Goal: Task Accomplishment & Management: Manage account settings

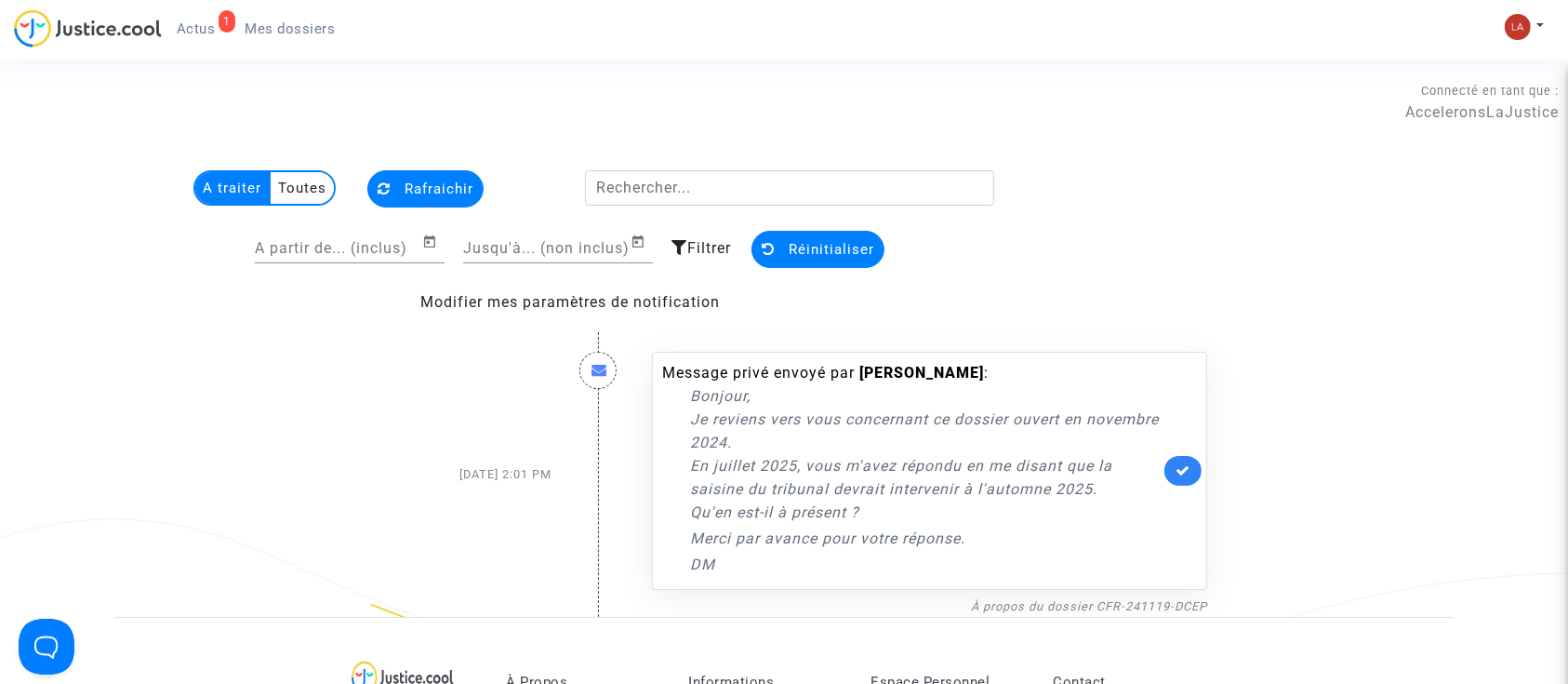
click at [295, 43] on div "1 Actus Mes dossiers" at bounding box center [181, 35] width 336 height 51
click at [297, 39] on link "Mes dossiers" at bounding box center [290, 28] width 120 height 28
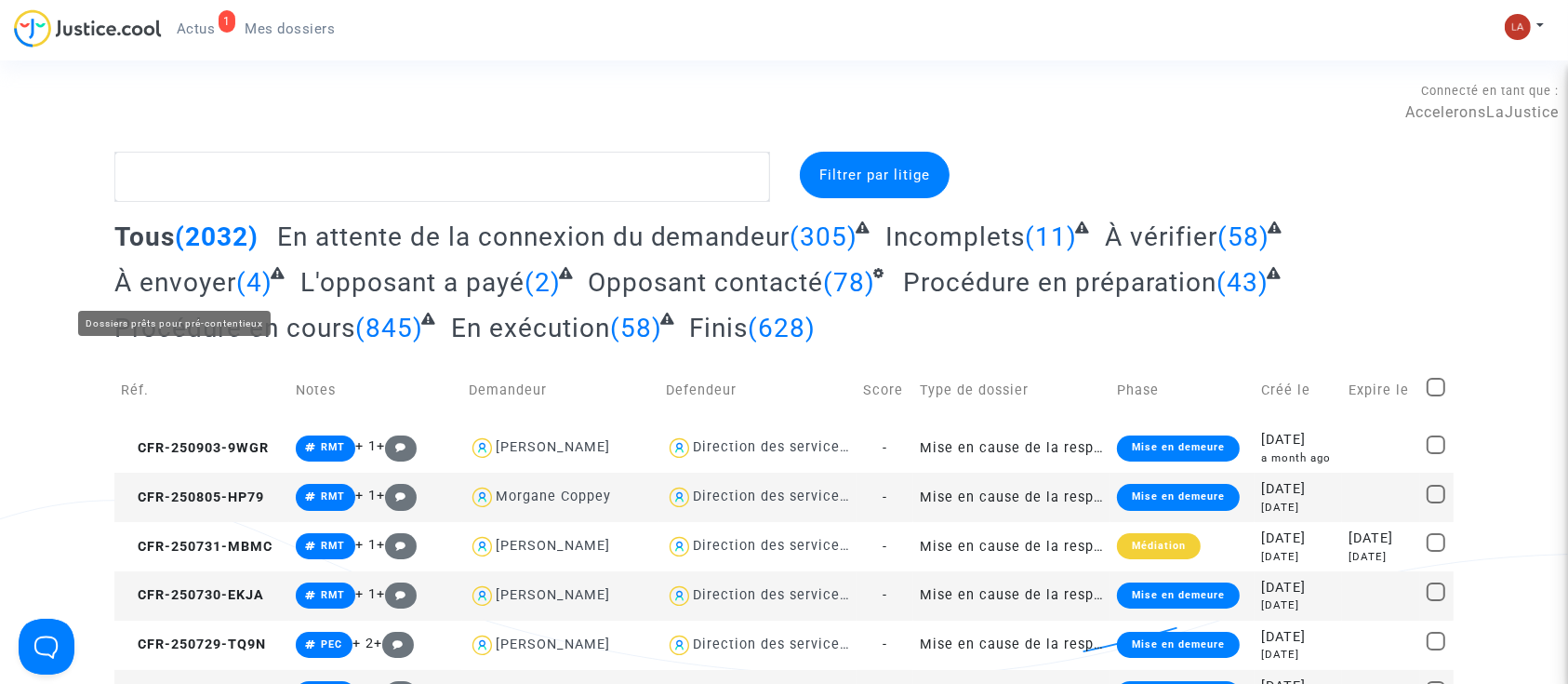
drag, startPoint x: 194, startPoint y: 272, endPoint x: 230, endPoint y: 291, distance: 40.7
click at [195, 273] on span "À envoyer" at bounding box center [175, 282] width 121 height 31
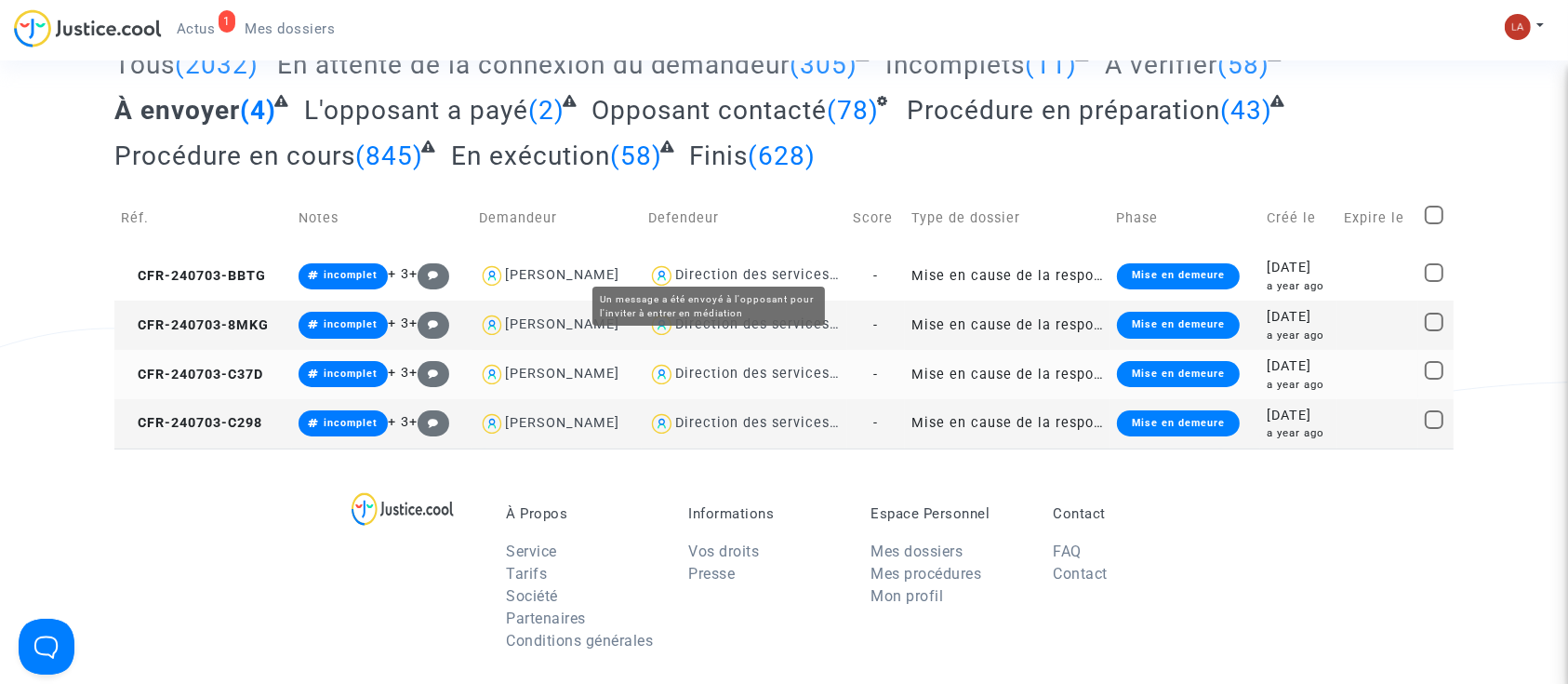
scroll to position [248, 0]
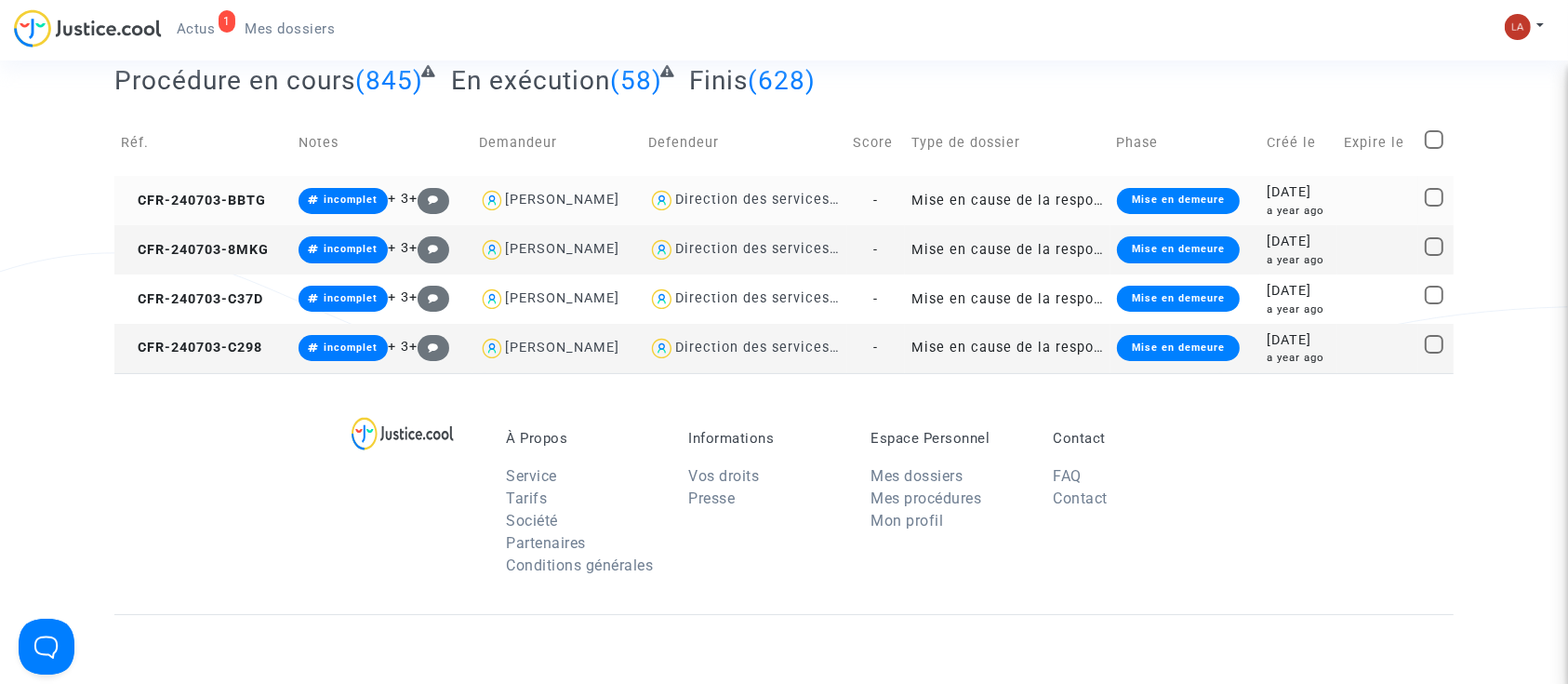
click at [292, 202] on td "incomplet + 3 +" at bounding box center [381, 199] width 180 height 49
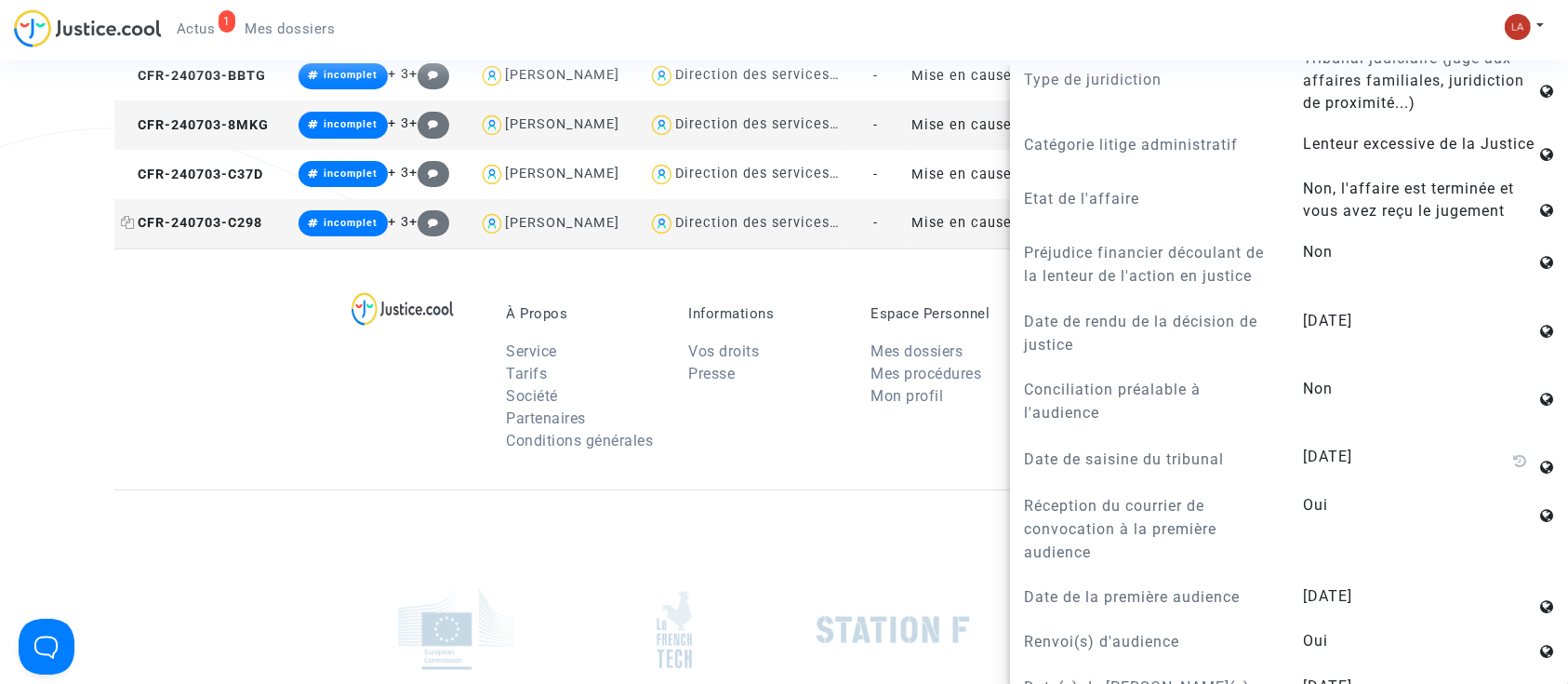
scroll to position [0, 0]
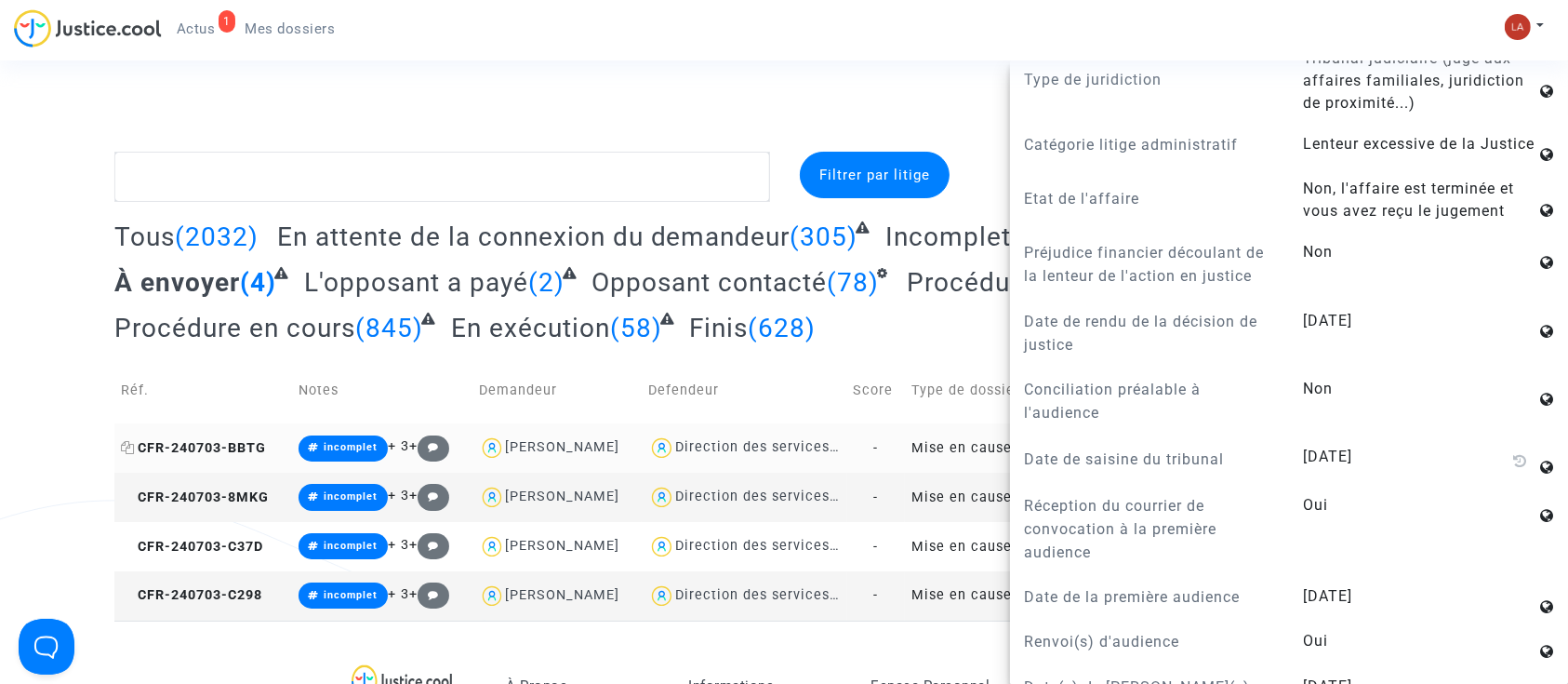
click at [133, 449] on icon at bounding box center [128, 448] width 13 height 13
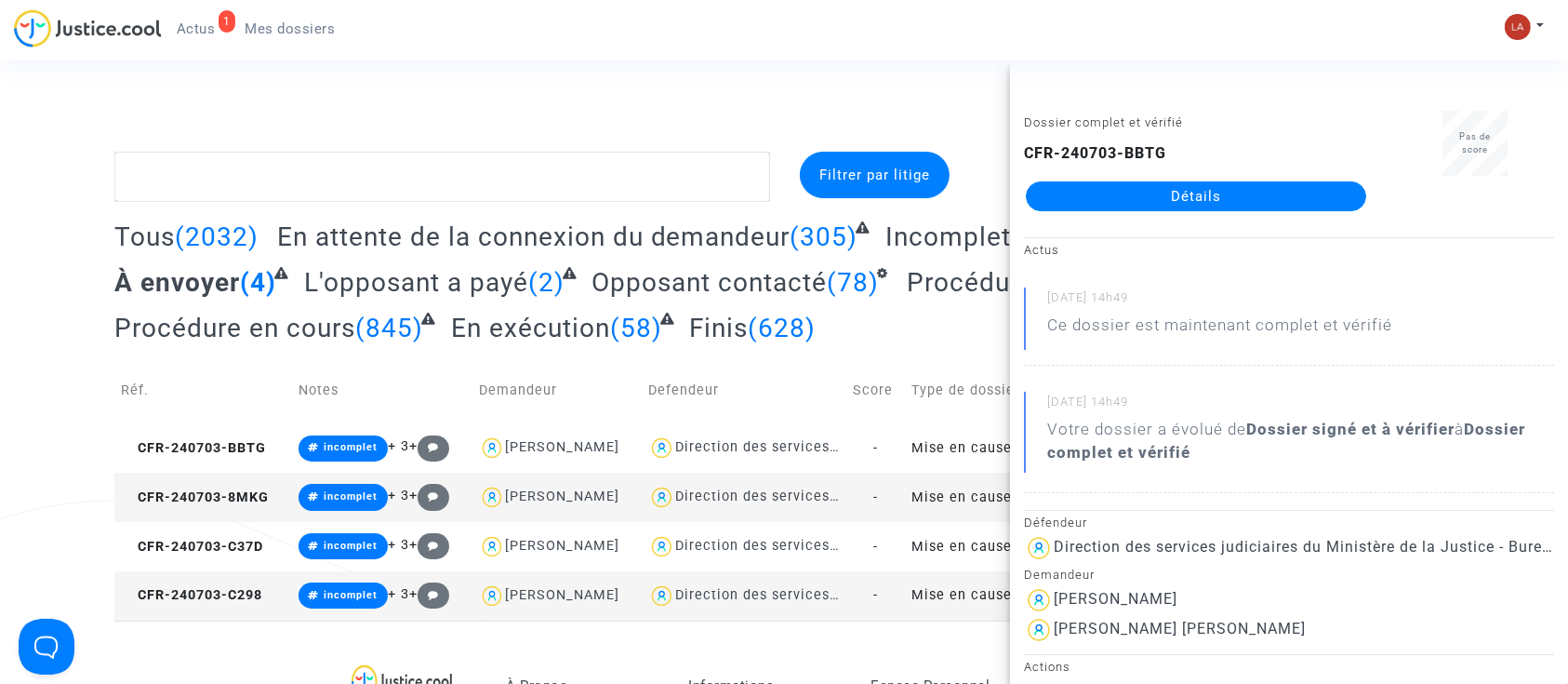
click at [175, 512] on td "CFR-240703-8MKG" at bounding box center [203, 496] width 177 height 49
click at [213, 544] on span "CFR-240703-C37D" at bounding box center [193, 546] width 143 height 15
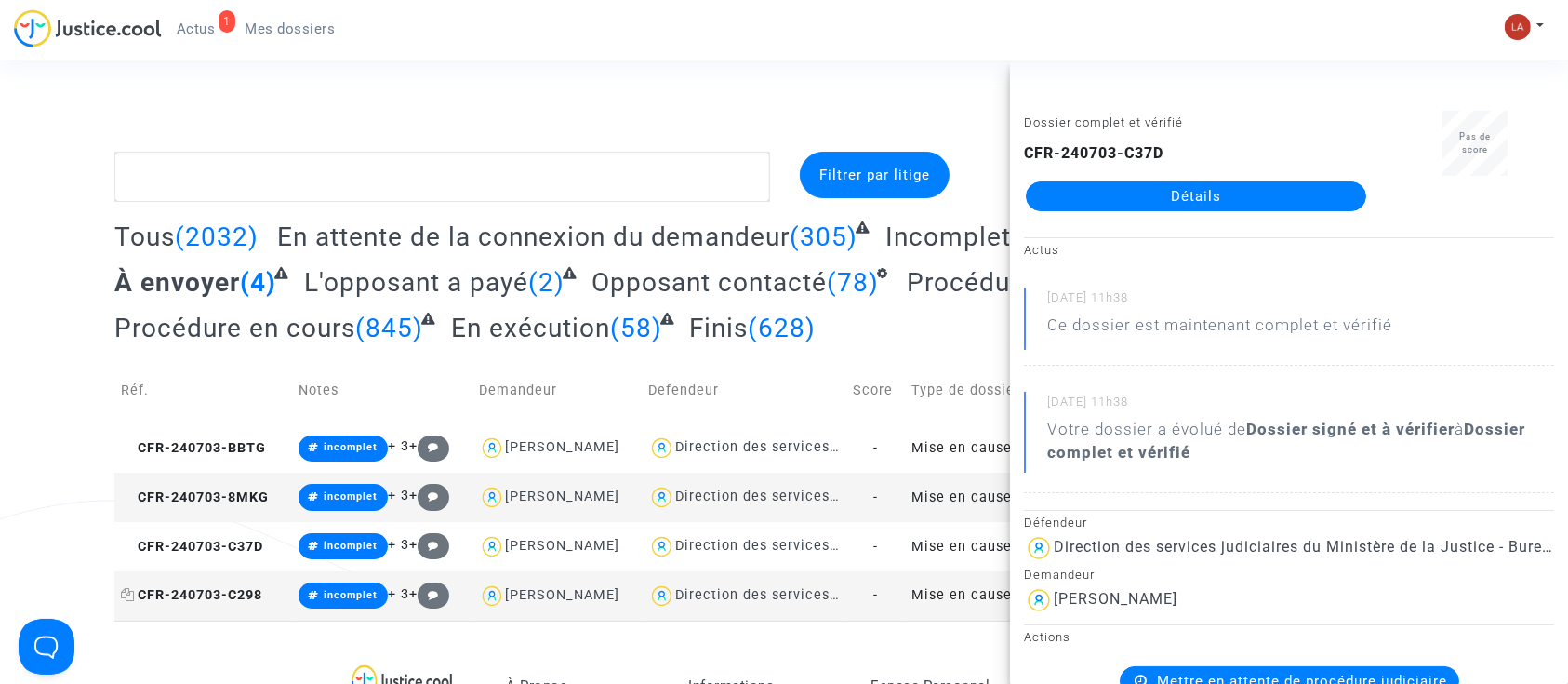
click at [186, 592] on span "CFR-240703-C298" at bounding box center [192, 594] width 142 height 15
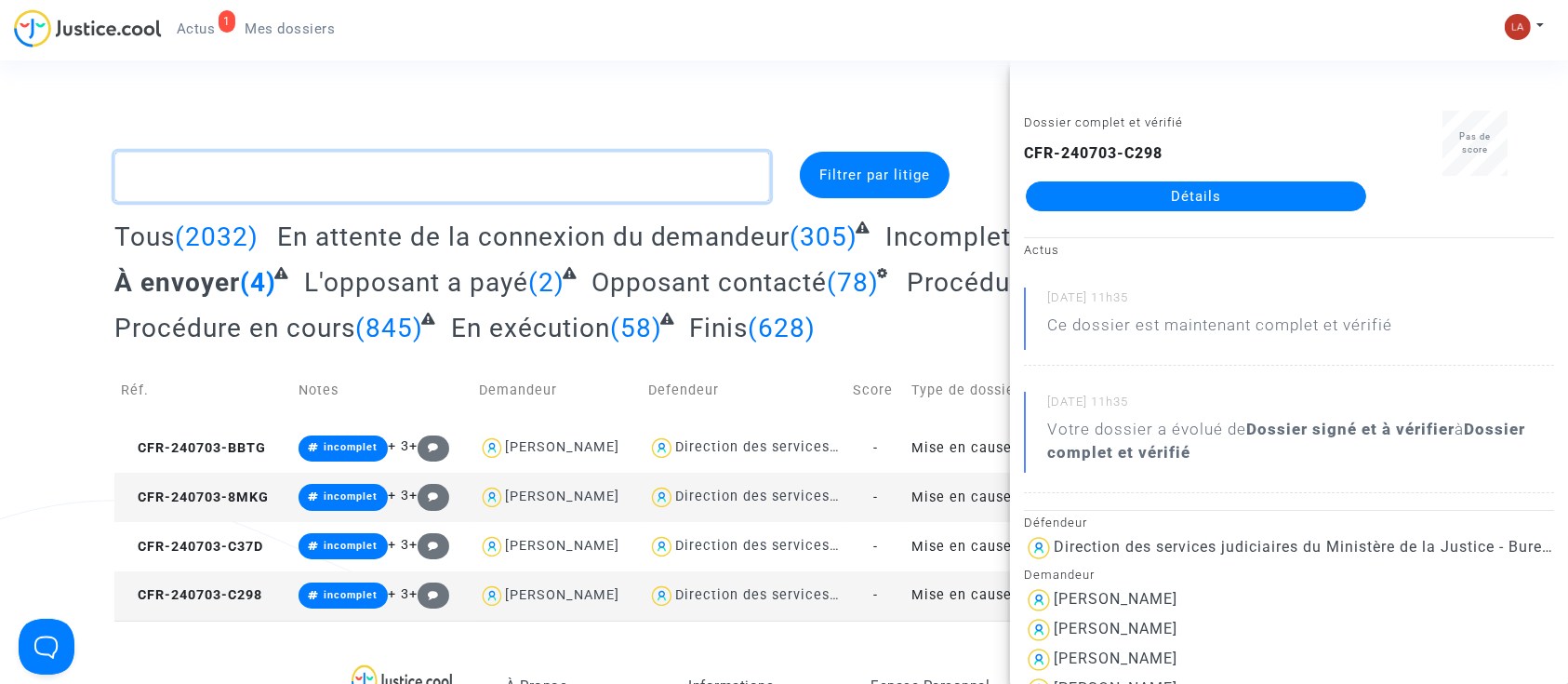
click at [444, 171] on textarea at bounding box center [442, 176] width 656 height 50
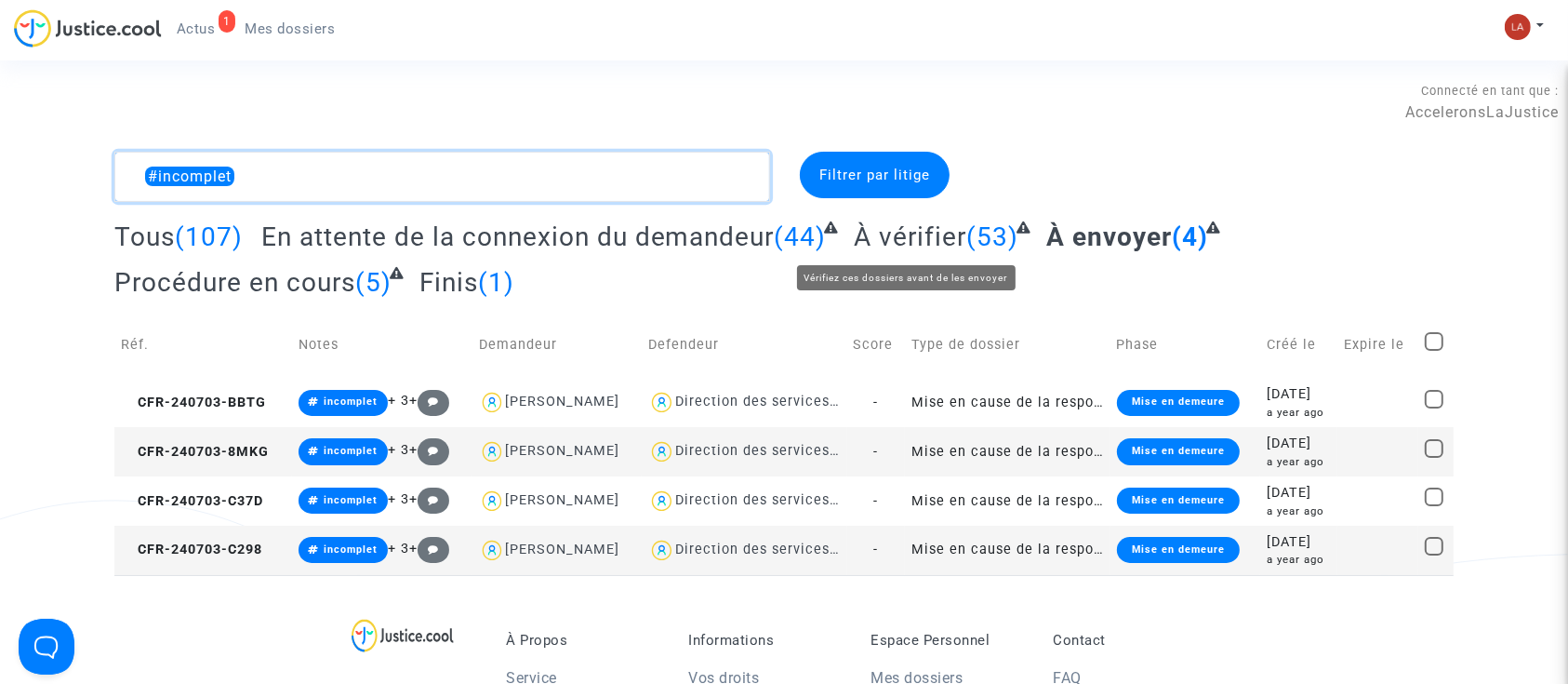
type textarea "#incomplet"
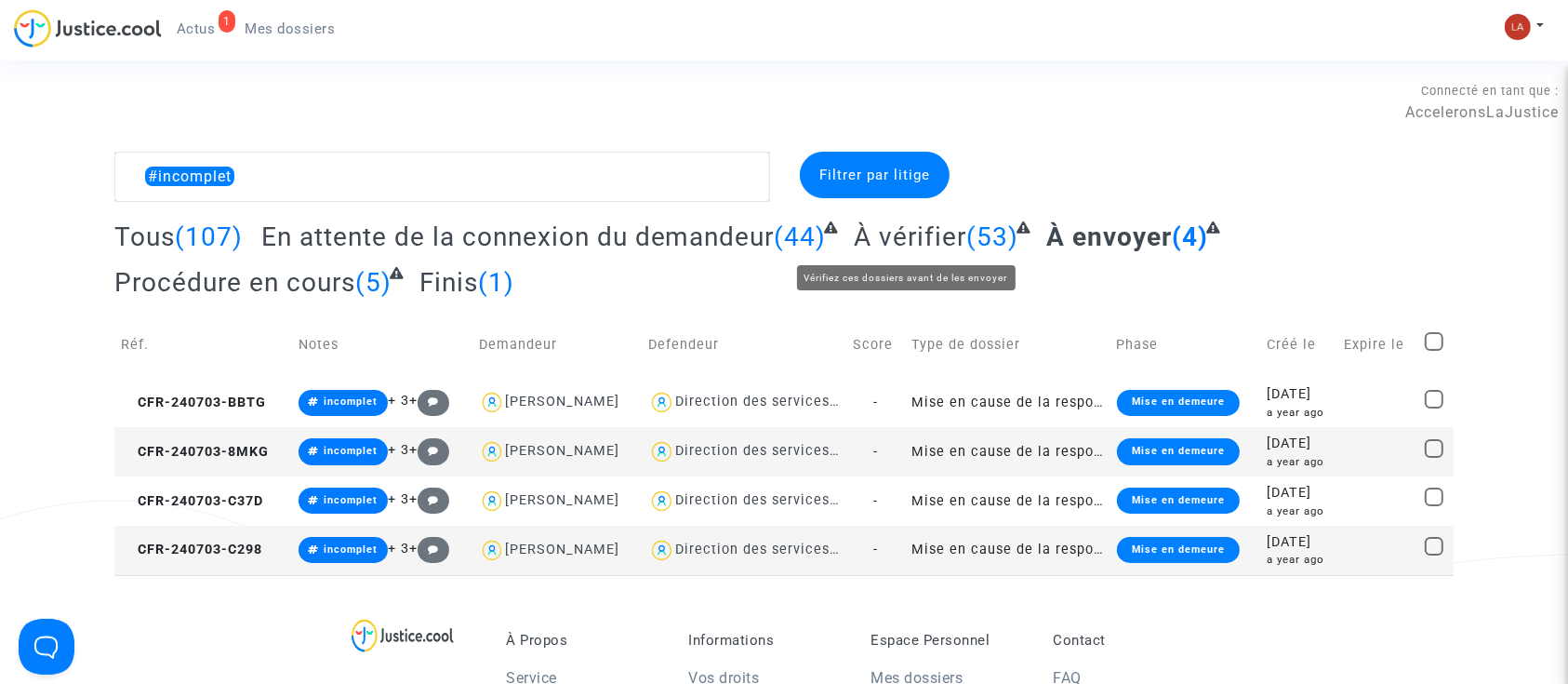
click at [887, 228] on span "À vérifier" at bounding box center [909, 237] width 113 height 31
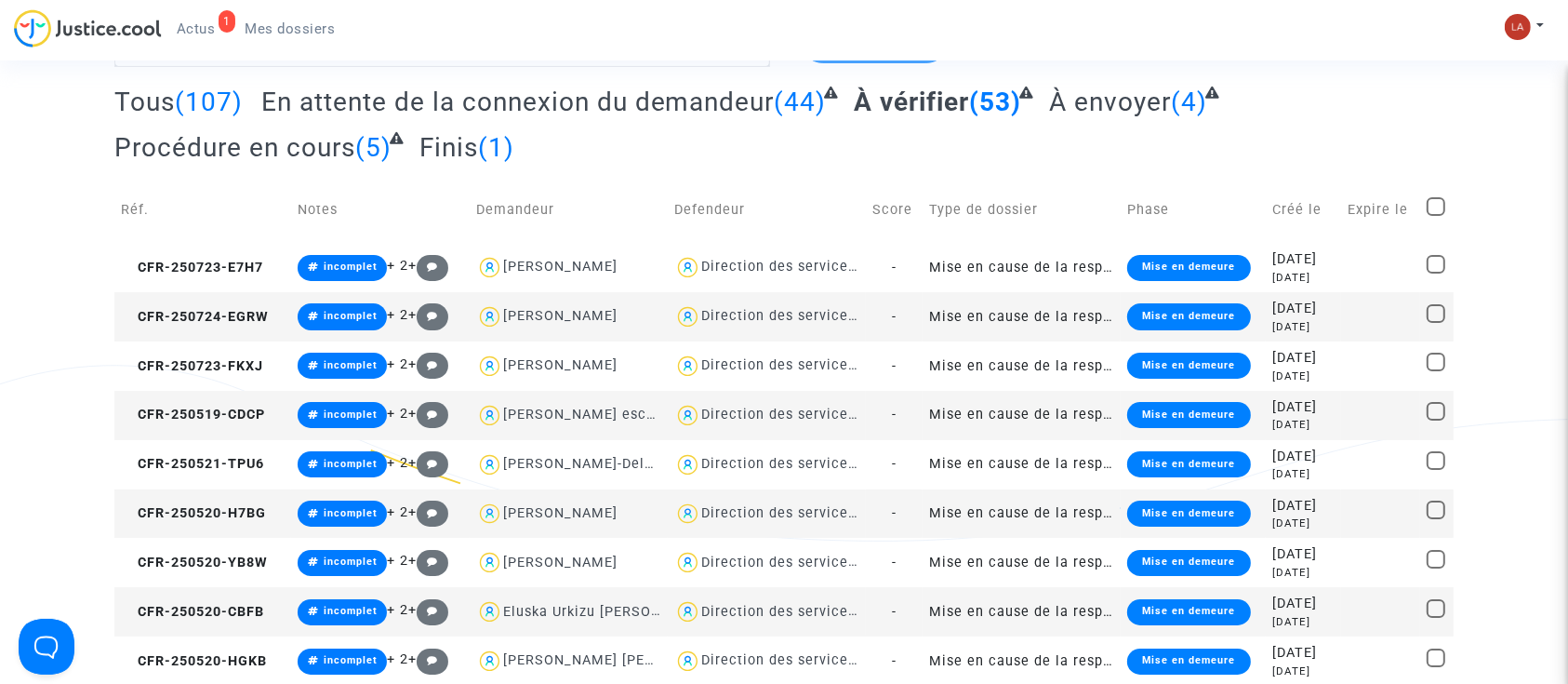
scroll to position [136, 0]
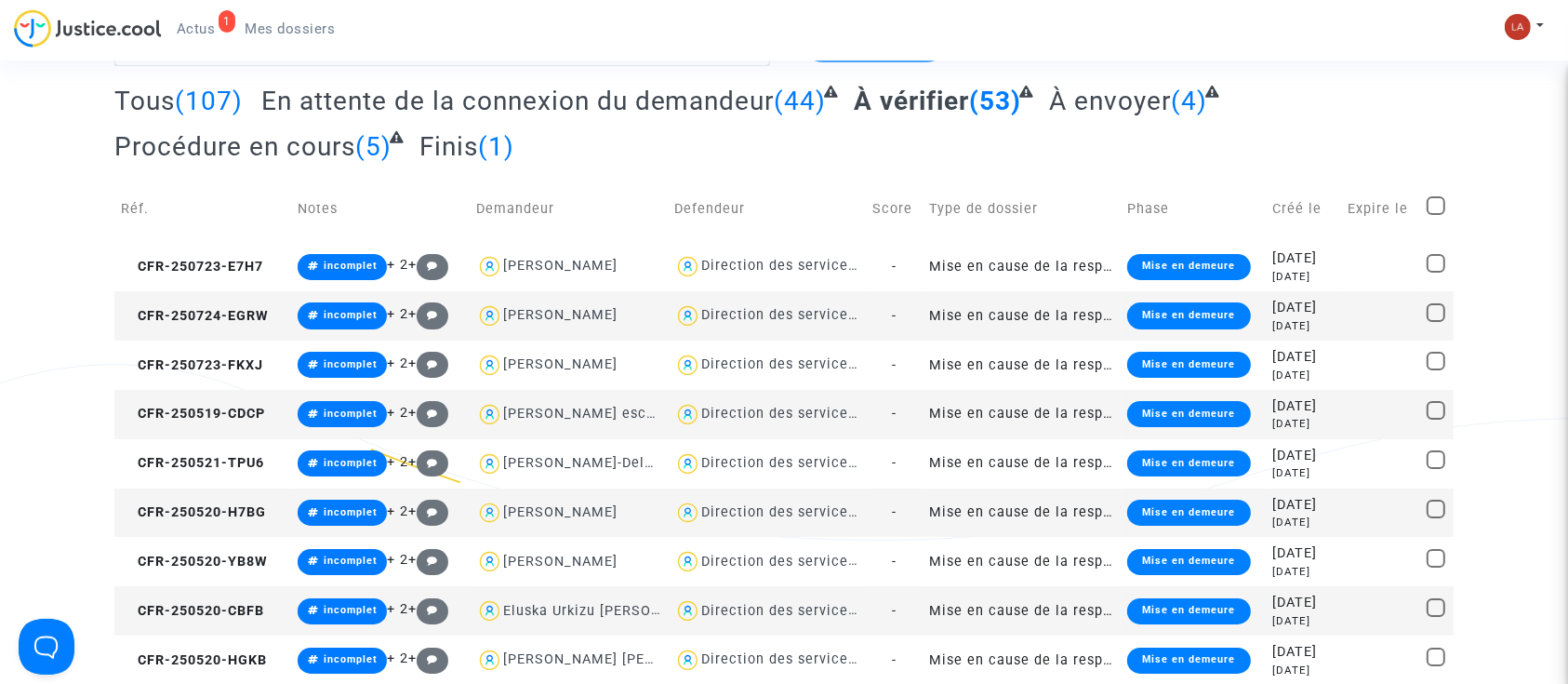
click at [833, 492] on td "Direction des services judiciaires du Ministère de la Justice - Bureau FIP4" at bounding box center [767, 513] width 198 height 49
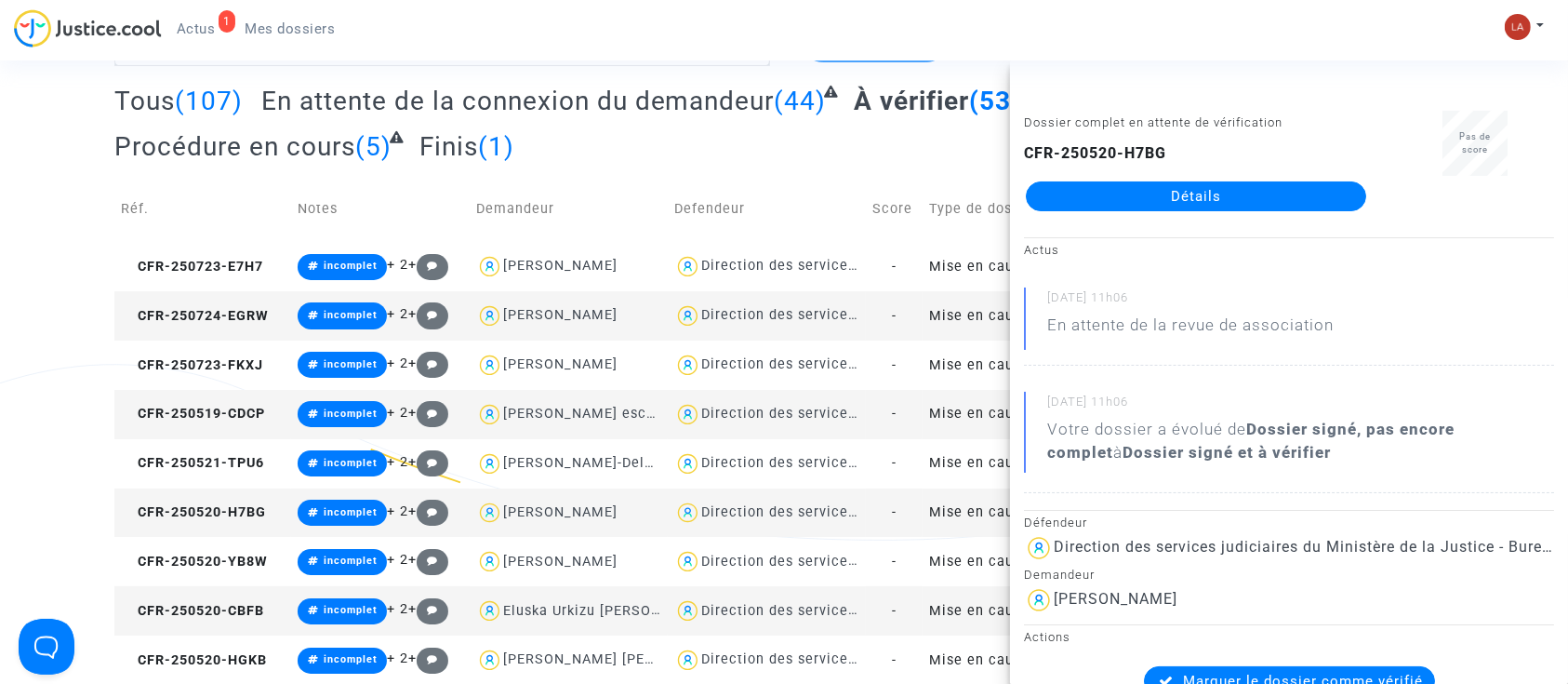
click at [833, 492] on td "Direction des services judiciaires du Ministère de la Justice - Bureau FIP4" at bounding box center [767, 513] width 198 height 49
click at [1518, 35] on img at bounding box center [1517, 26] width 26 height 26
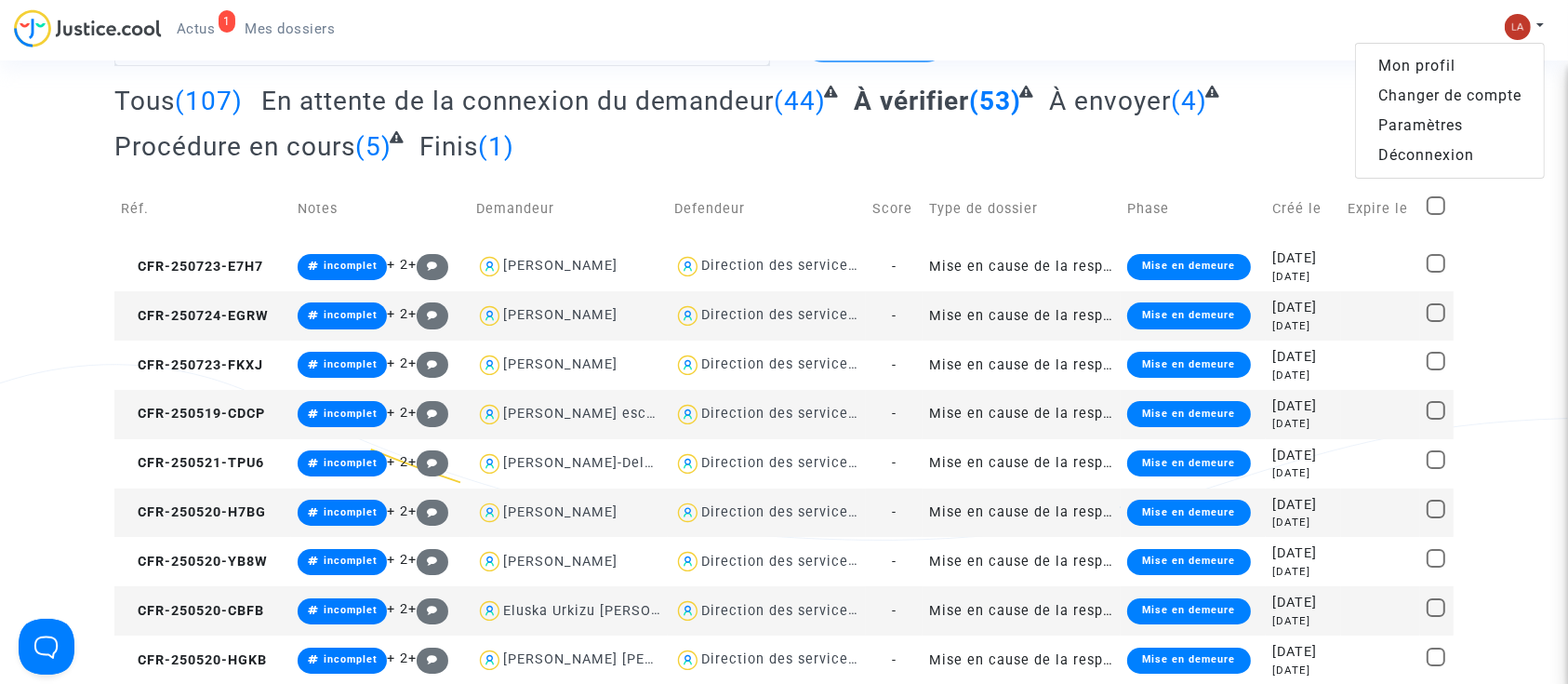
drag, startPoint x: 1436, startPoint y: 93, endPoint x: 981, endPoint y: 177, distance: 462.7
click at [1436, 93] on link "Changer de compte" at bounding box center [1450, 95] width 188 height 30
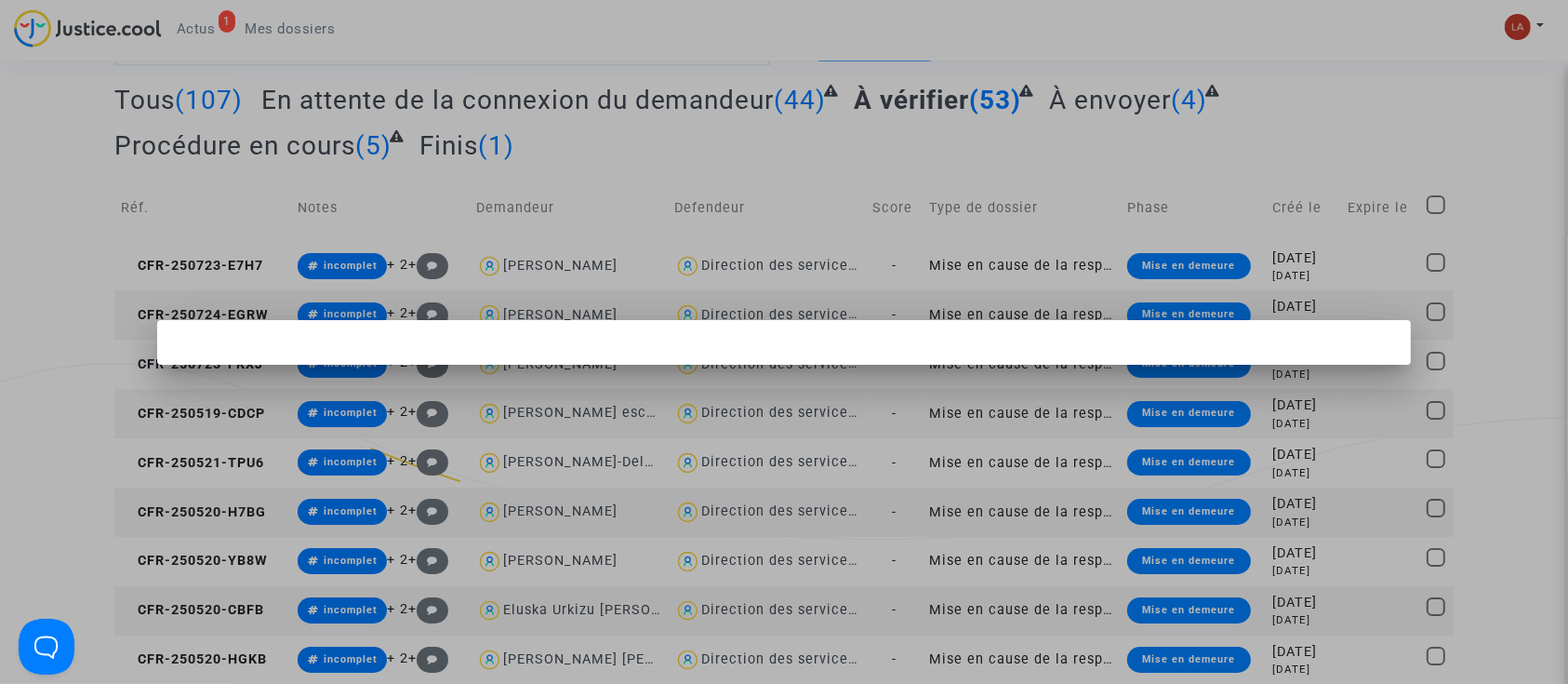
scroll to position [0, 0]
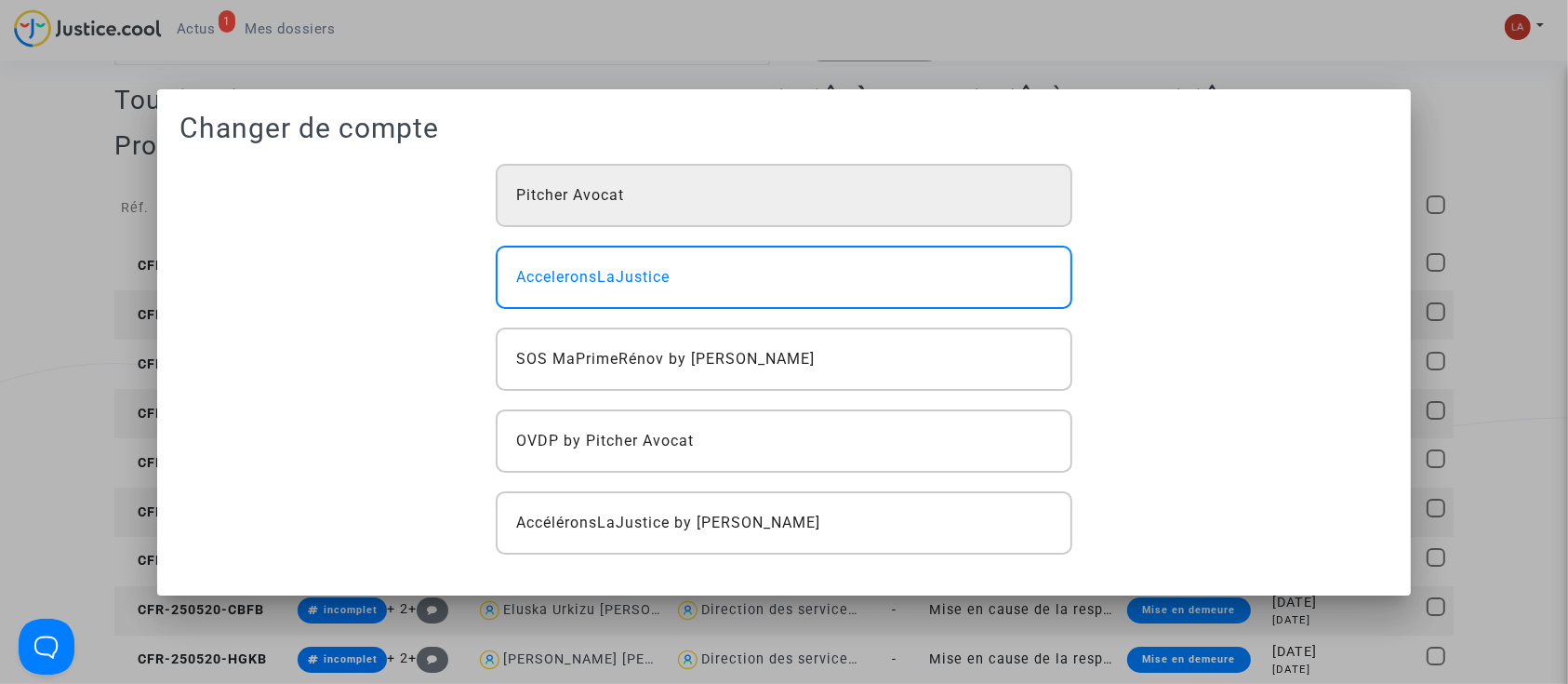
click at [634, 219] on div "Pitcher Avocat" at bounding box center [784, 196] width 577 height 64
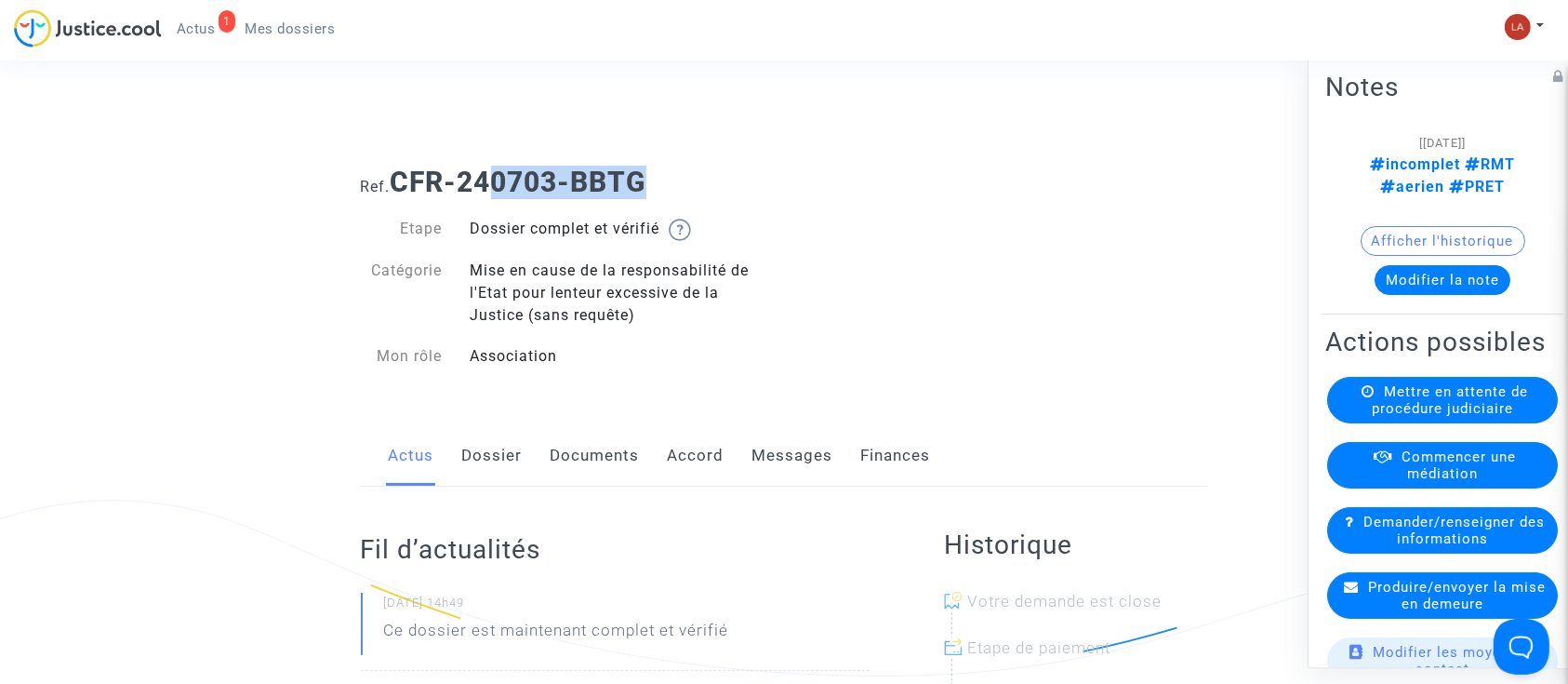
drag, startPoint x: 571, startPoint y: 168, endPoint x: 477, endPoint y: 158, distance: 94.5
click at [483, 159] on div "Ref. CFR-240703-BBTG" at bounding box center [784, 174] width 875 height 47
drag, startPoint x: 461, startPoint y: 152, endPoint x: 394, endPoint y: 160, distance: 67.5
click at [394, 160] on div "Ref. CFR-240703-BBTG" at bounding box center [784, 174] width 875 height 47
click at [394, 161] on div "Ref. CFR-240703-BBTG" at bounding box center [784, 174] width 875 height 47
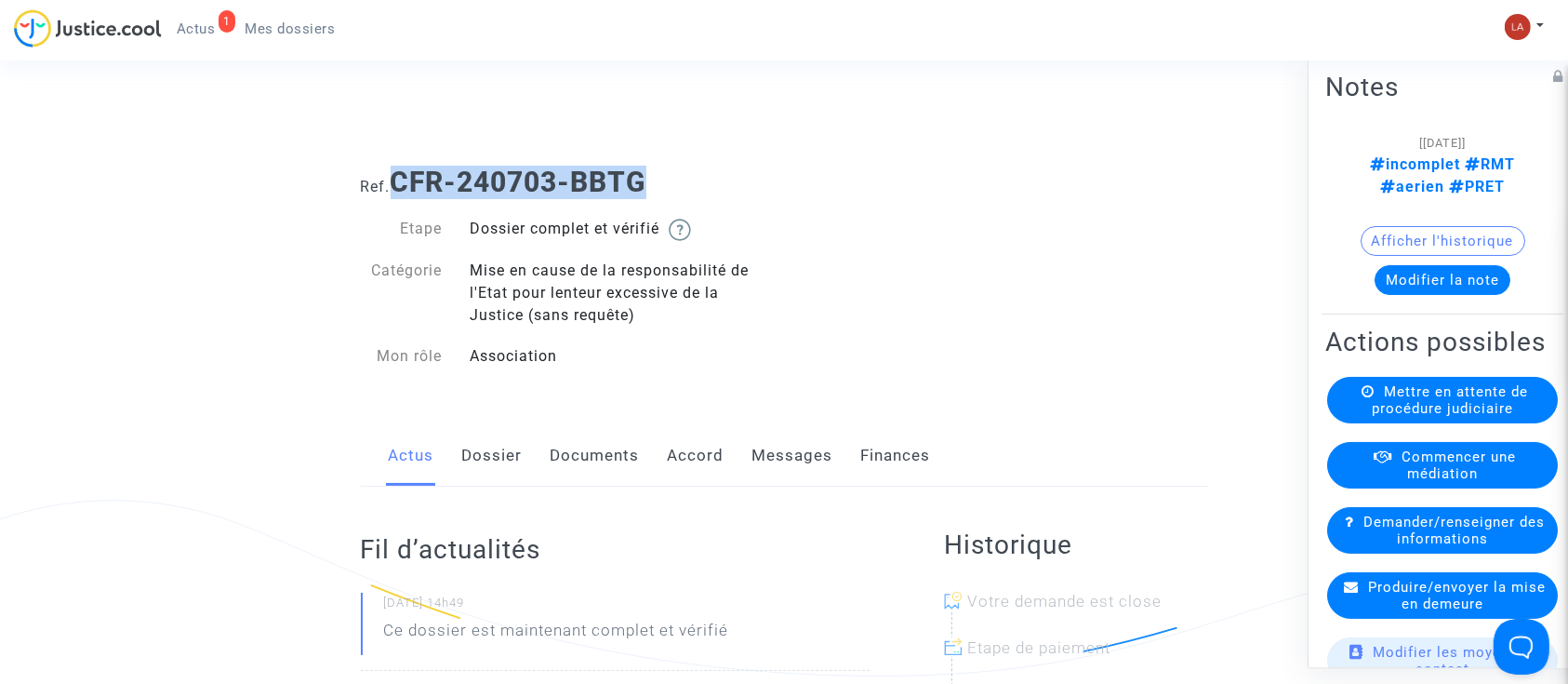
drag, startPoint x: 401, startPoint y: 172, endPoint x: 725, endPoint y: 184, distance: 324.2
click at [725, 184] on h1 "Ref. CFR-240703-BBTG" at bounding box center [785, 182] width 848 height 34
copy b "CFR-240703-BBTG"
click at [646, 192] on b "CFR-240703-BBTG" at bounding box center [517, 182] width 255 height 33
drag, startPoint x: 664, startPoint y: 178, endPoint x: 396, endPoint y: 171, distance: 268.1
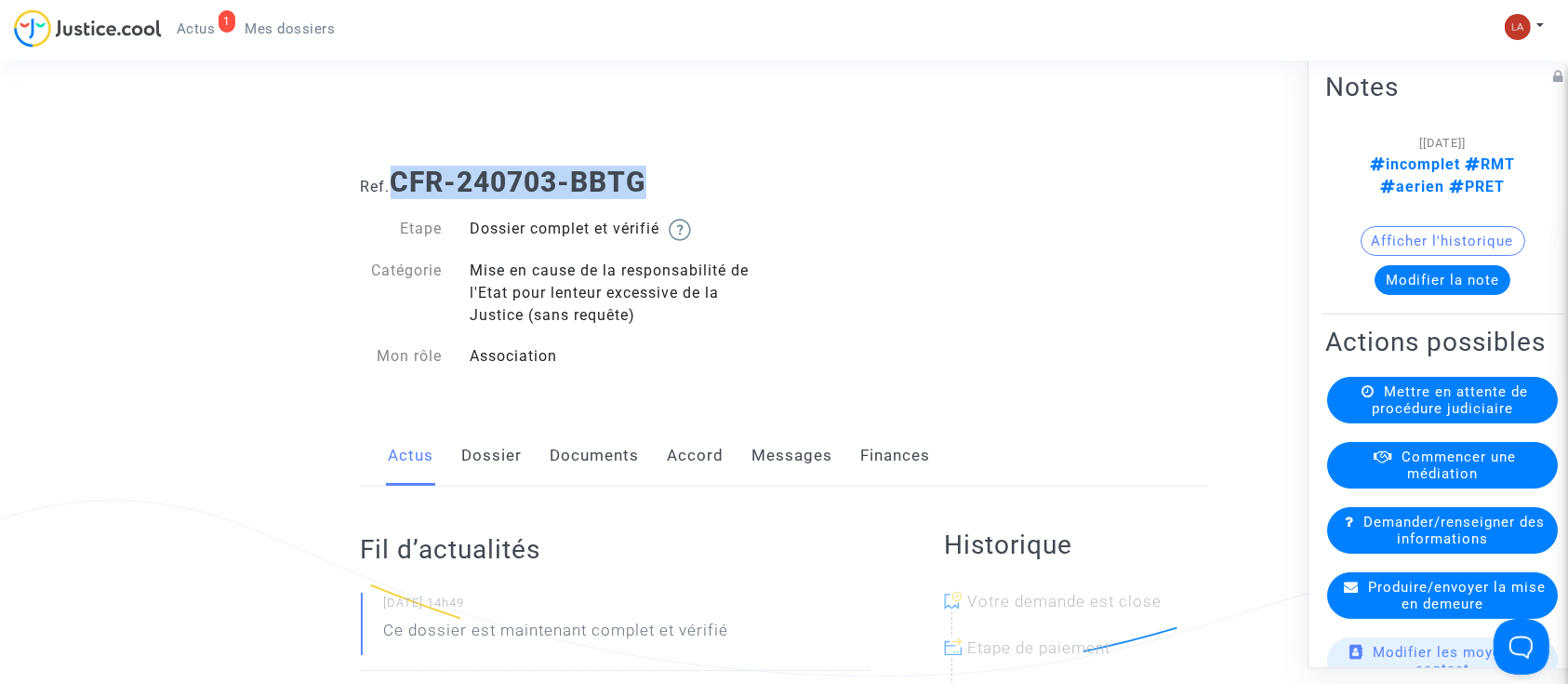
click at [396, 171] on h1 "Ref. CFR-240703-BBTG" at bounding box center [785, 182] width 848 height 34
copy b "CFR-240703-BBTG"
drag, startPoint x: 662, startPoint y: 182, endPoint x: 402, endPoint y: 178, distance: 260.0
click at [402, 178] on h1 "Ref. CFR-240703-8MKG" at bounding box center [785, 182] width 848 height 34
copy b "CFR-240703-8MKG"
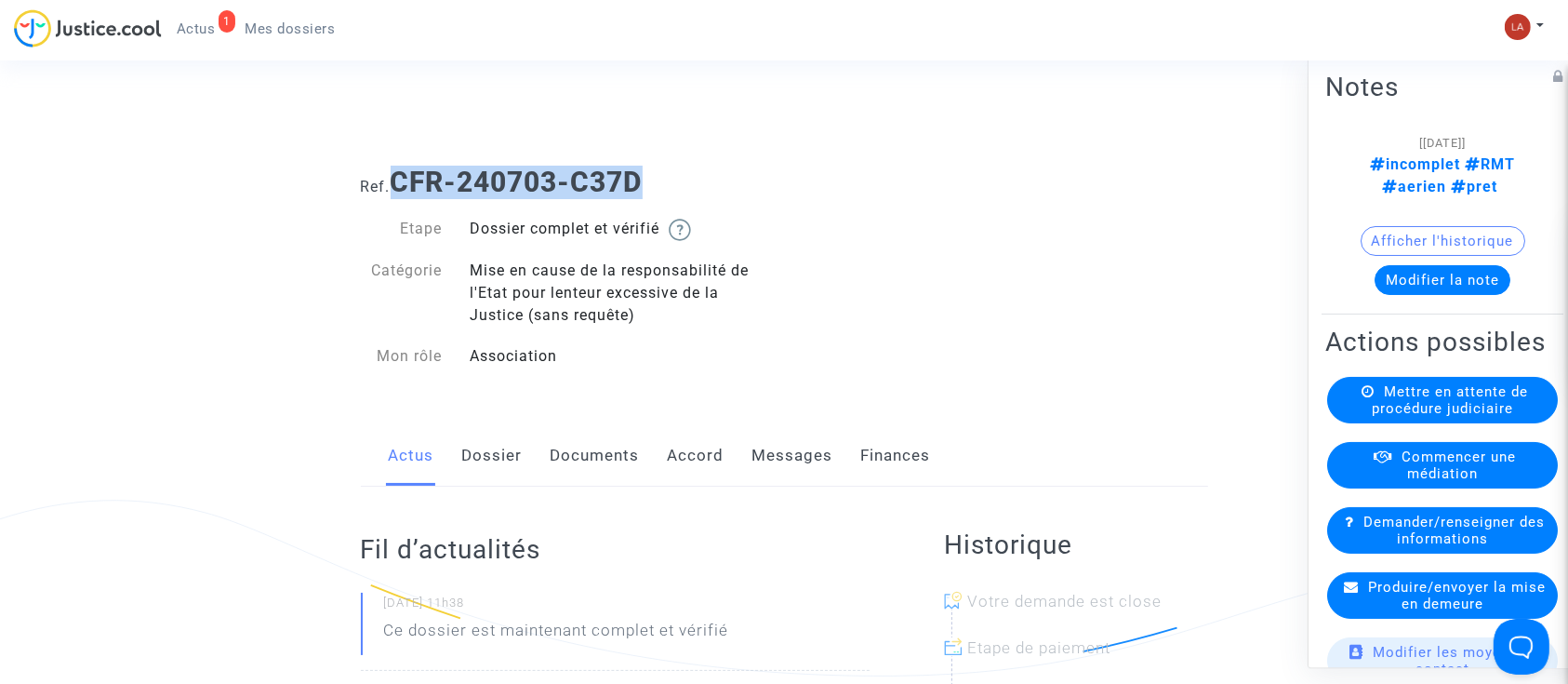
drag, startPoint x: 640, startPoint y: 175, endPoint x: 402, endPoint y: 189, distance: 238.4
click at [402, 189] on b "CFR-240703-C37D" at bounding box center [516, 182] width 252 height 33
copy b "CFR-240703-C37D"
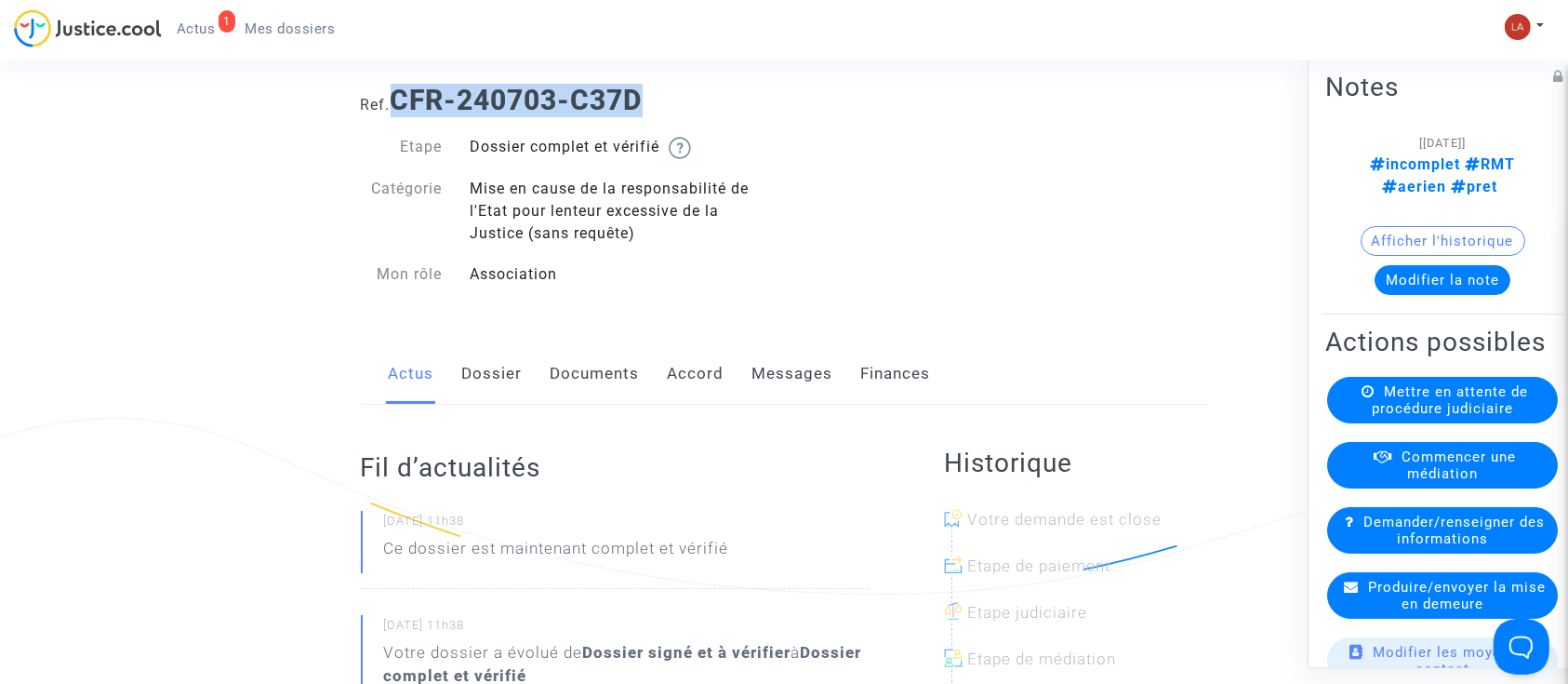
scroll to position [74, 0]
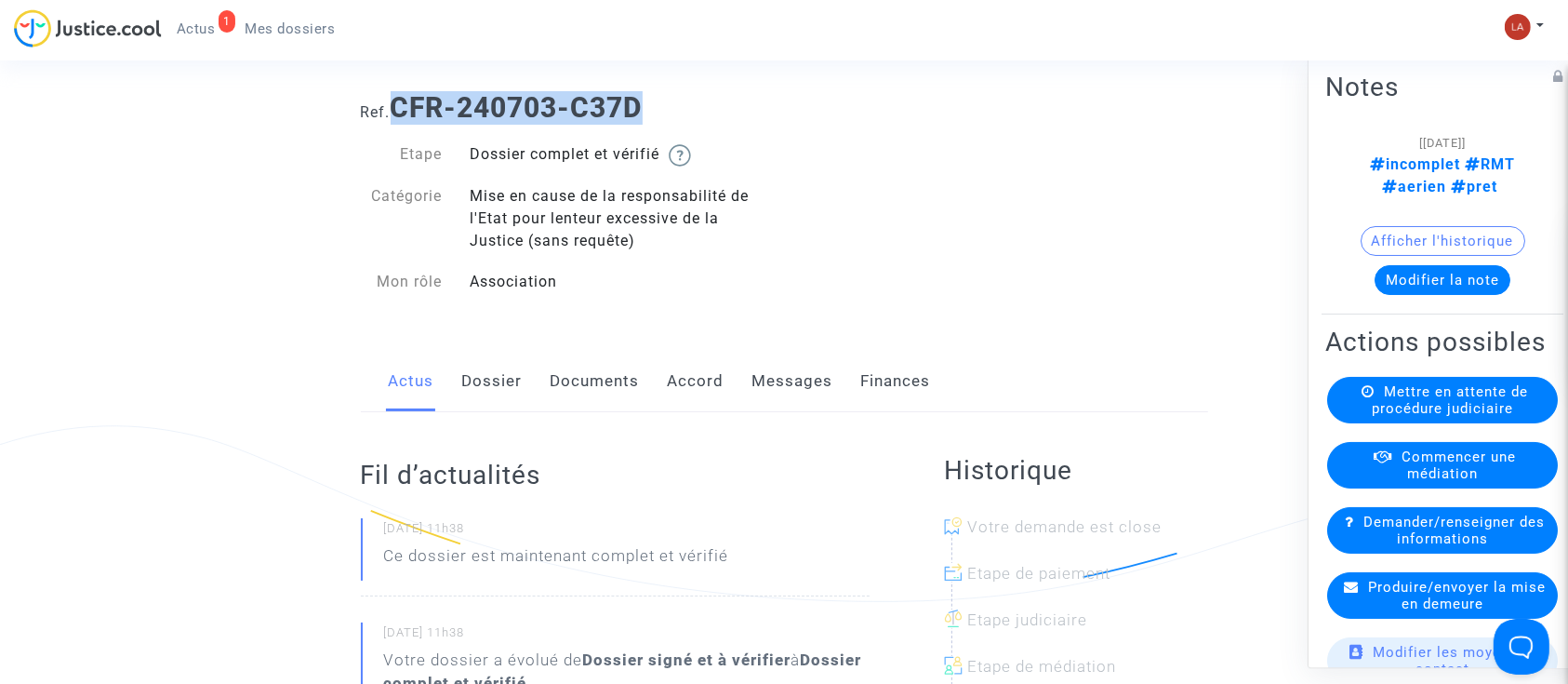
copy b "CFR-240703-C37D"
click at [511, 387] on link "Dossier" at bounding box center [492, 381] width 61 height 62
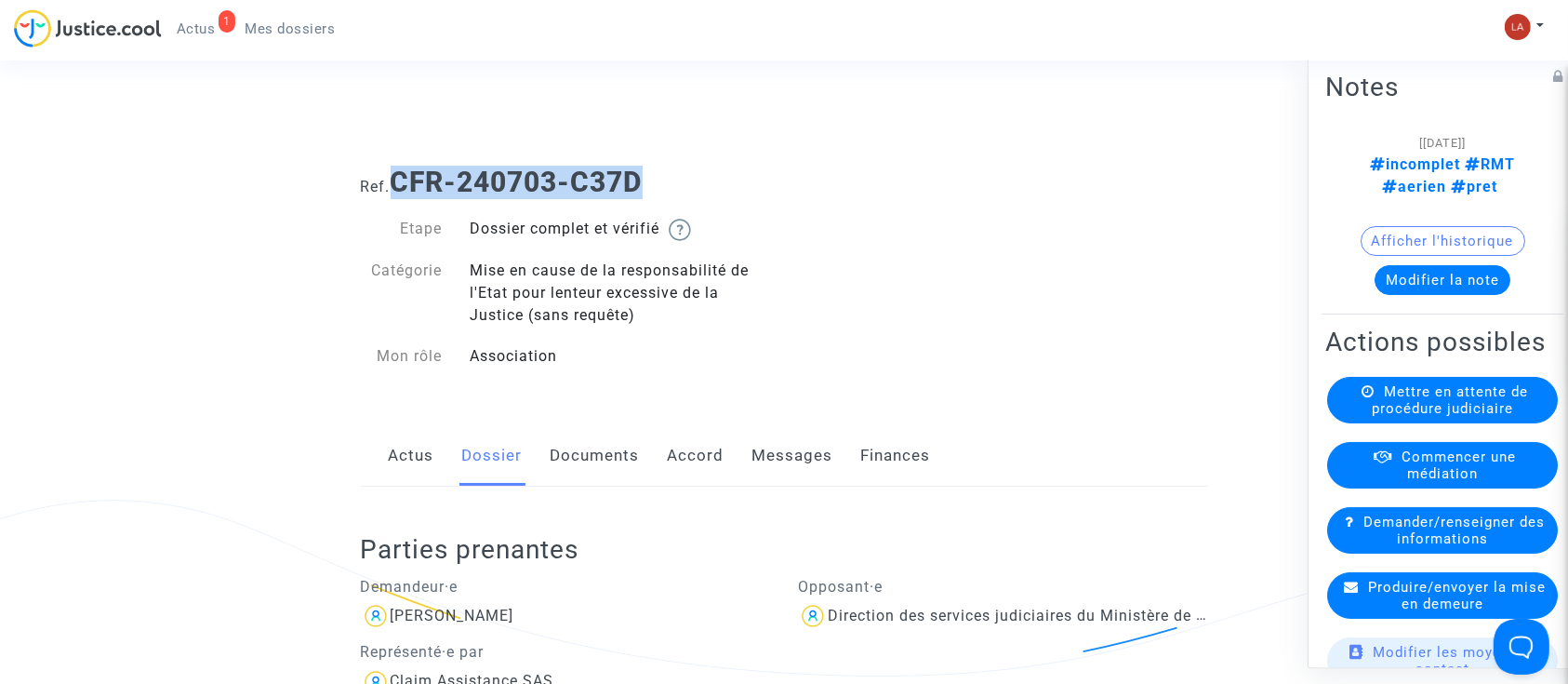
click at [559, 456] on link "Documents" at bounding box center [595, 456] width 90 height 62
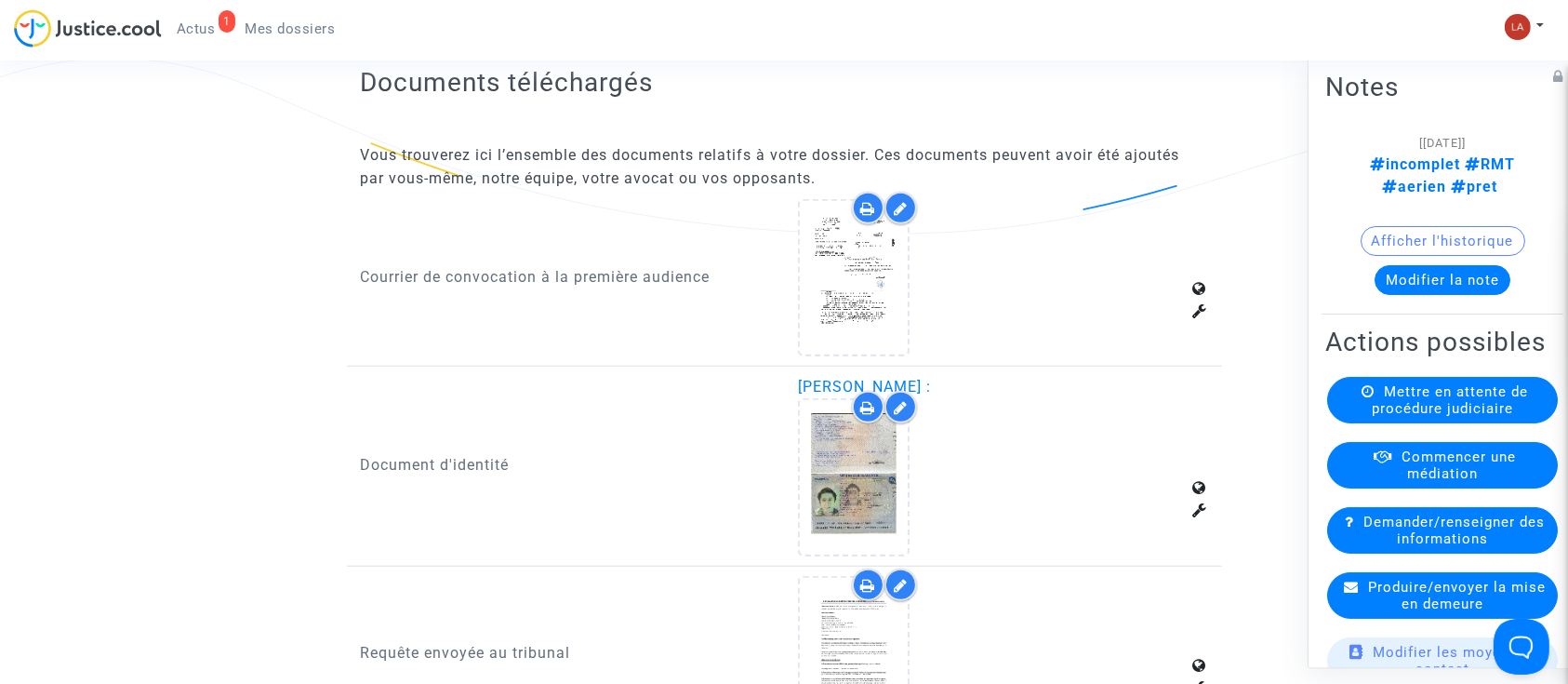
scroll to position [1313, 0]
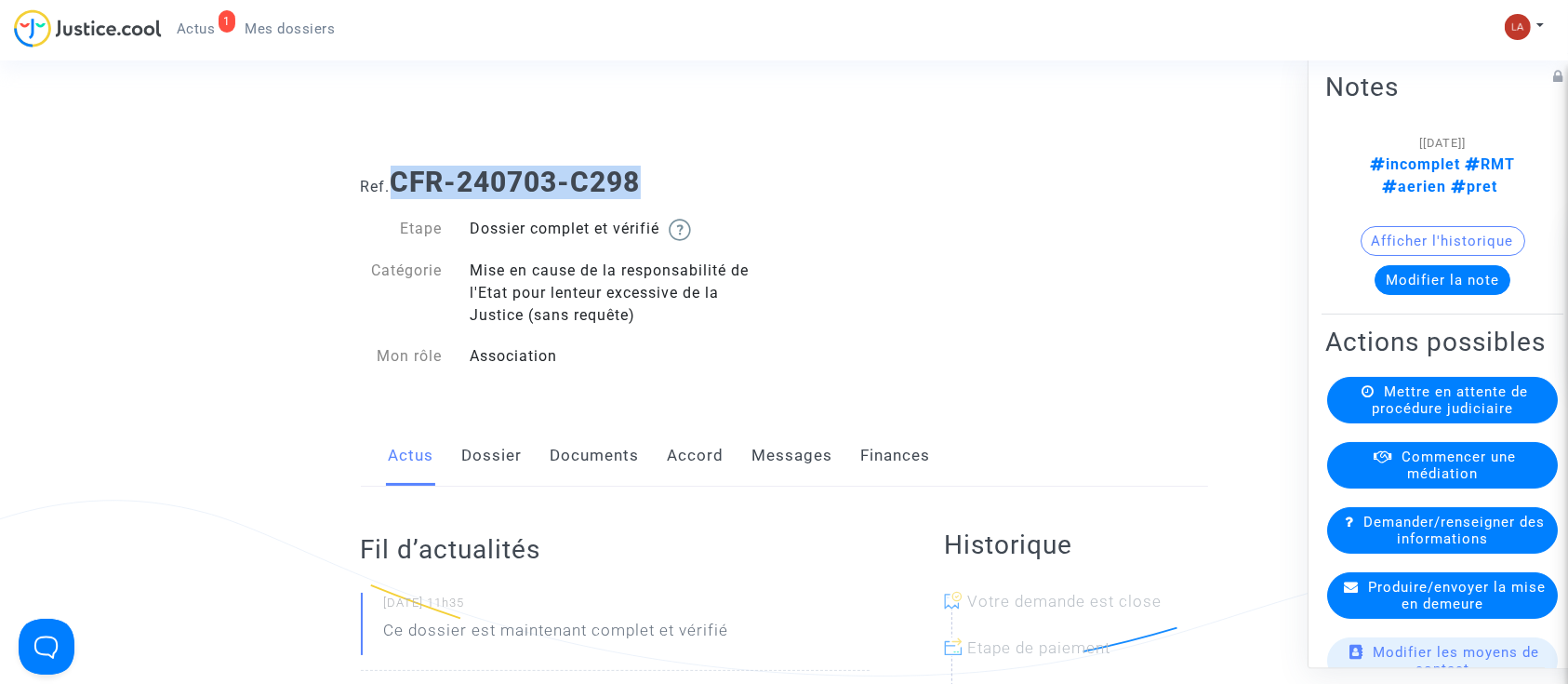
drag, startPoint x: 662, startPoint y: 180, endPoint x: 395, endPoint y: 192, distance: 267.3
click at [395, 192] on h1 "Ref. CFR-240703-C298" at bounding box center [785, 182] width 848 height 34
copy b "CFR-240703-C298"
click at [714, 174] on h1 "Ref. CFR-240703-C298" at bounding box center [785, 182] width 848 height 34
drag, startPoint x: 643, startPoint y: 177, endPoint x: 400, endPoint y: 165, distance: 243.3
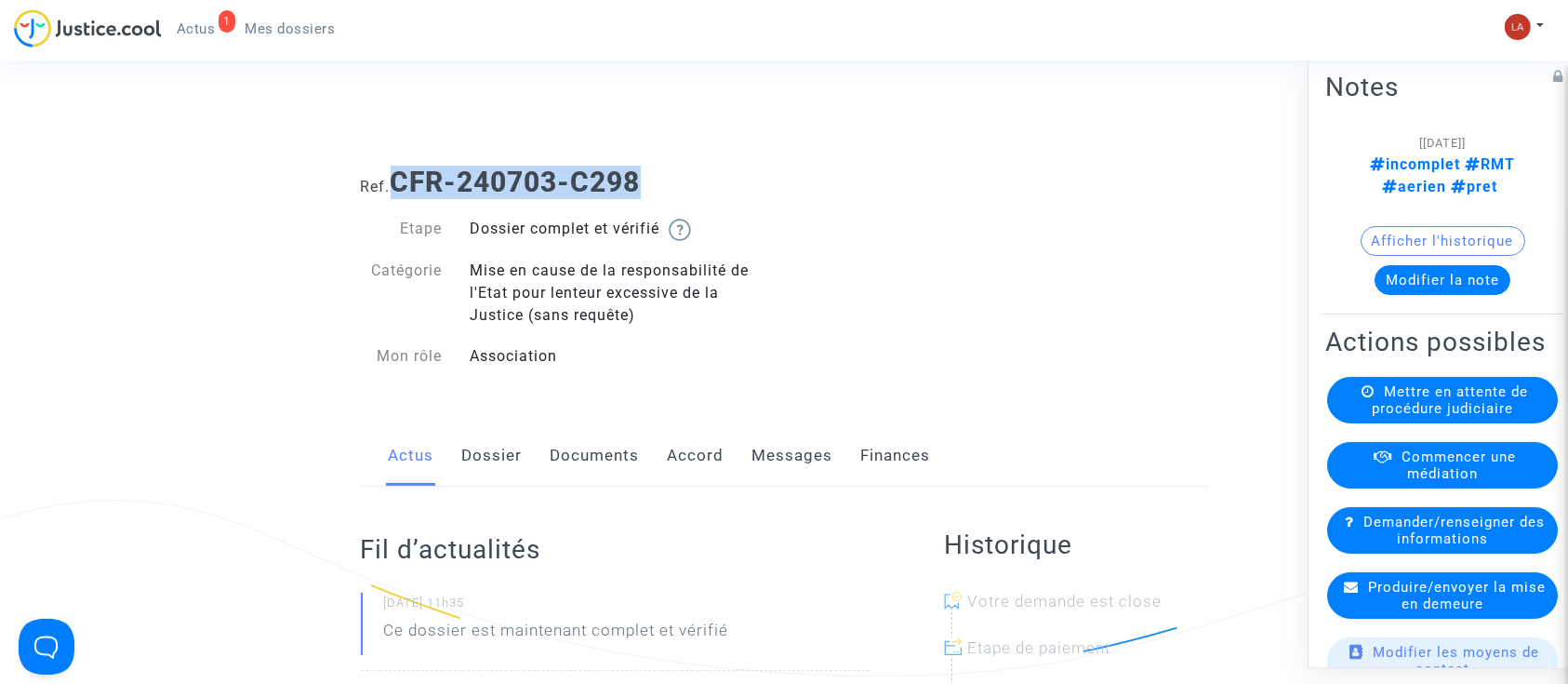
click at [400, 166] on b "CFR-240703-C298" at bounding box center [515, 182] width 250 height 33
copy b "CFR-240703-C298"
click at [596, 460] on link "Documents" at bounding box center [595, 456] width 90 height 62
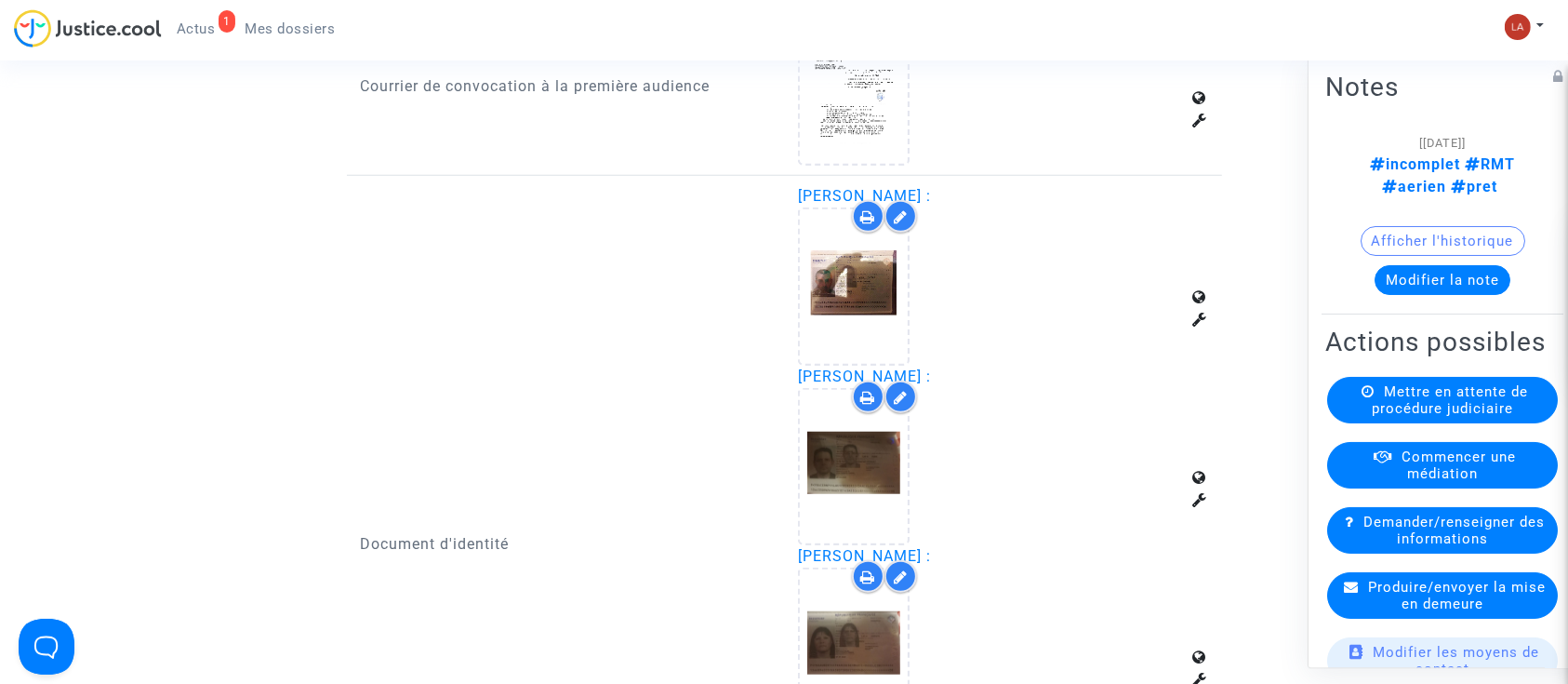
scroll to position [1551, 0]
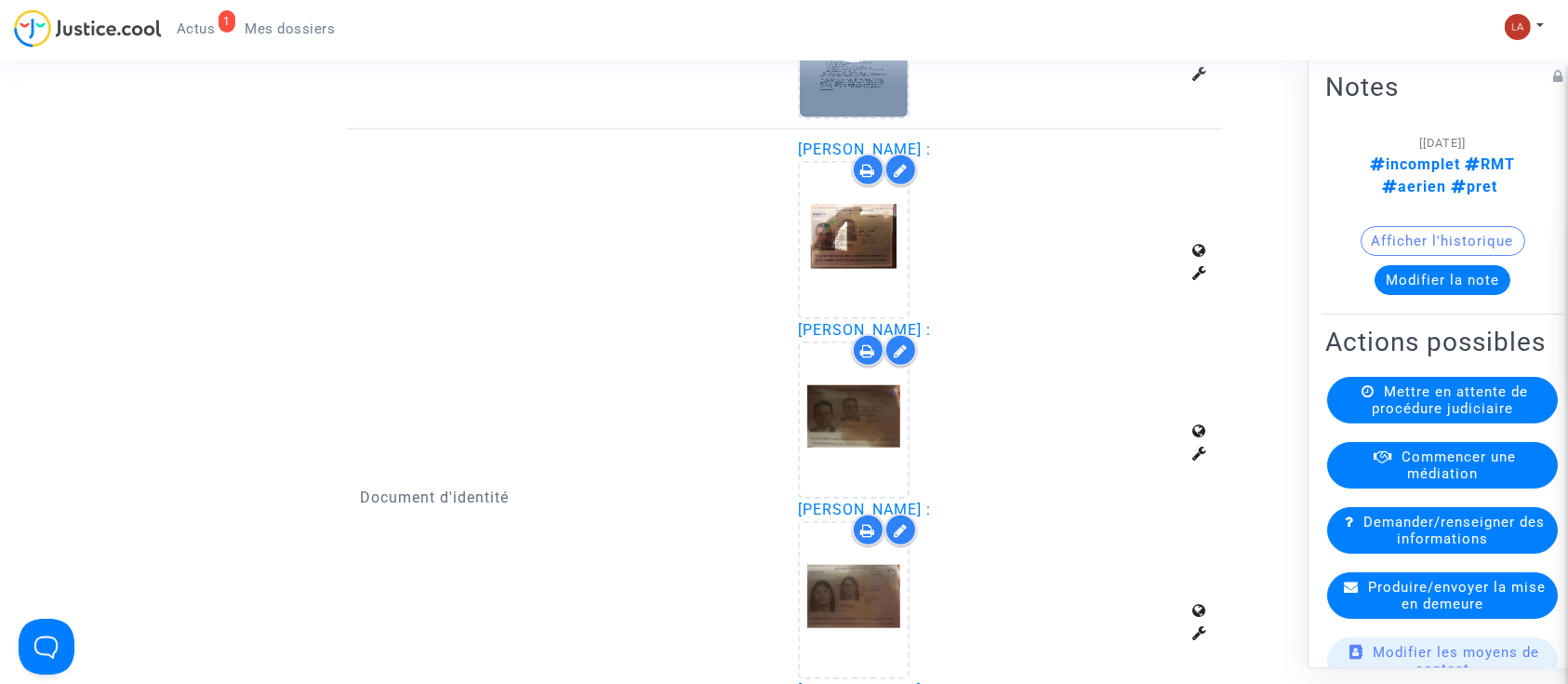
click at [839, 92] on div at bounding box center [853, 39] width 108 height 153
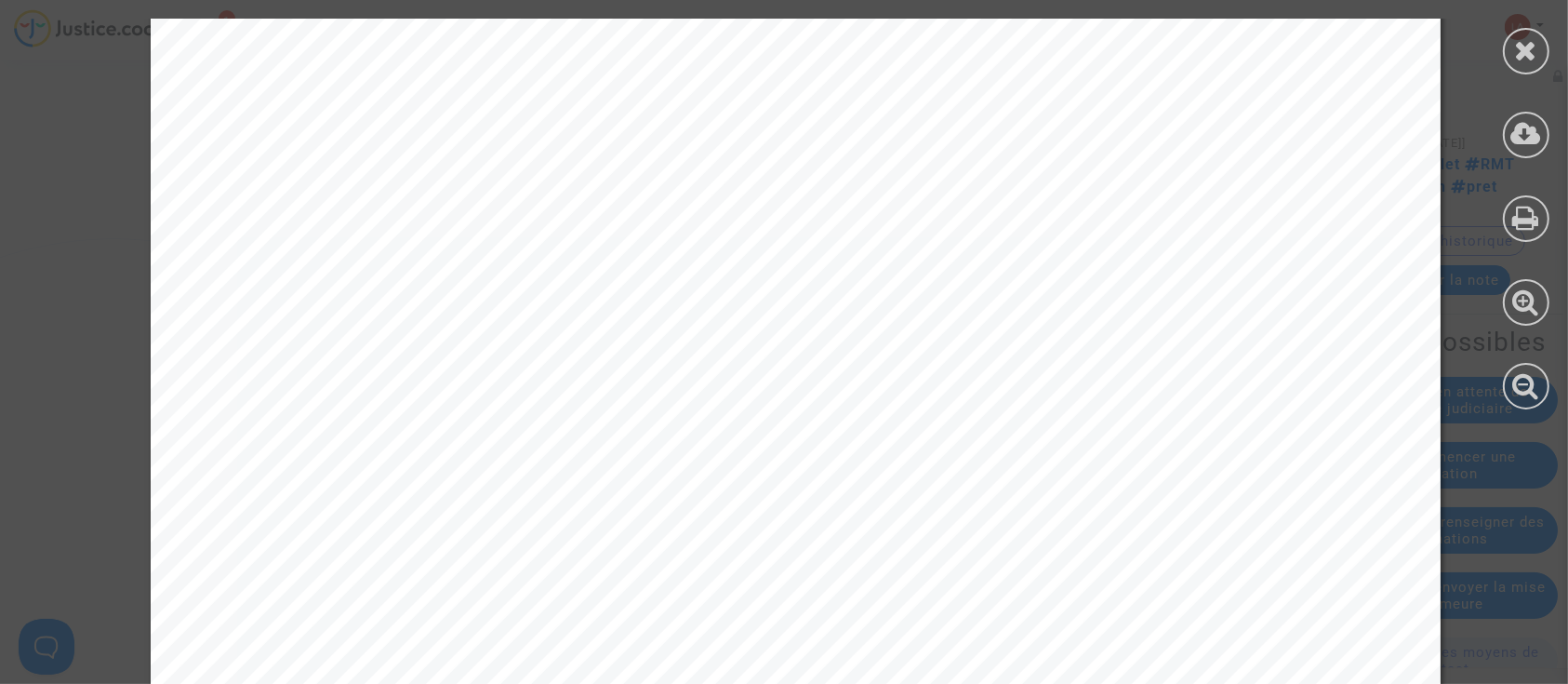
scroll to position [582, 0]
